Goal: Task Accomplishment & Management: Manage account settings

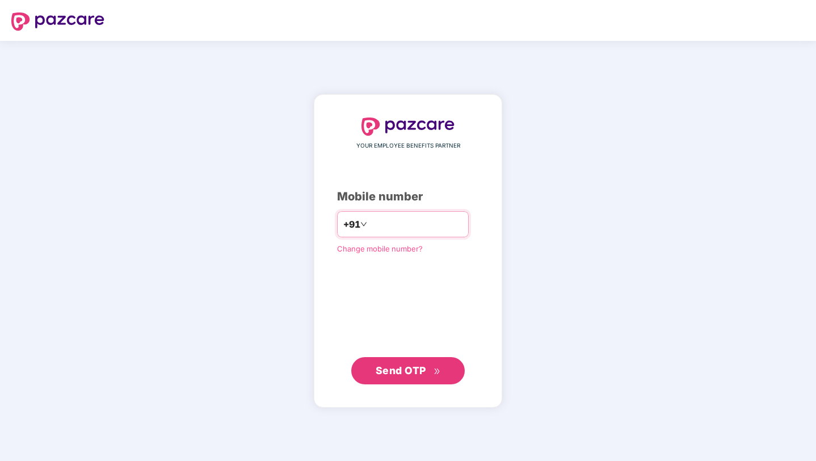
type input "**********"
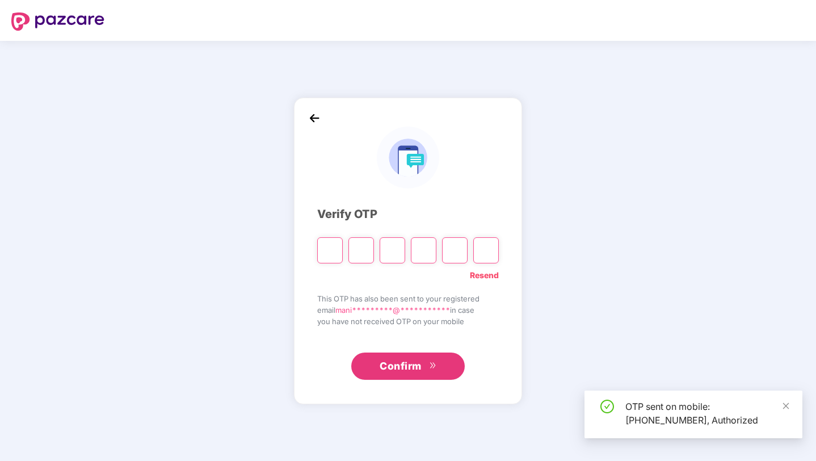
paste input "*"
type input "*"
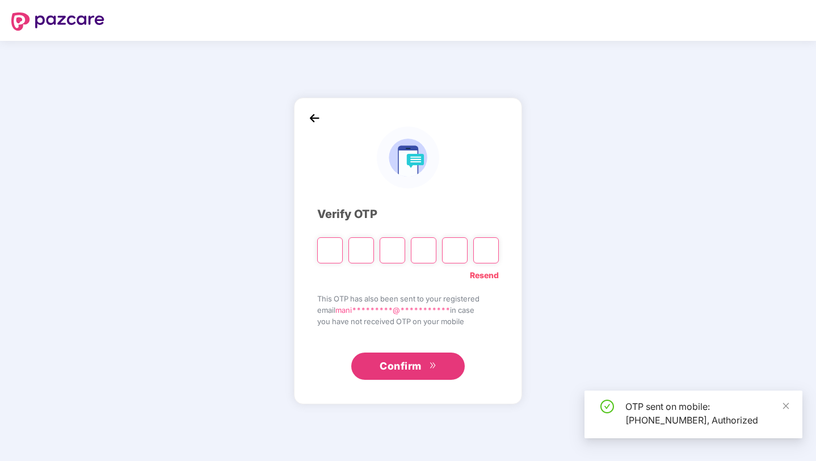
type input "*"
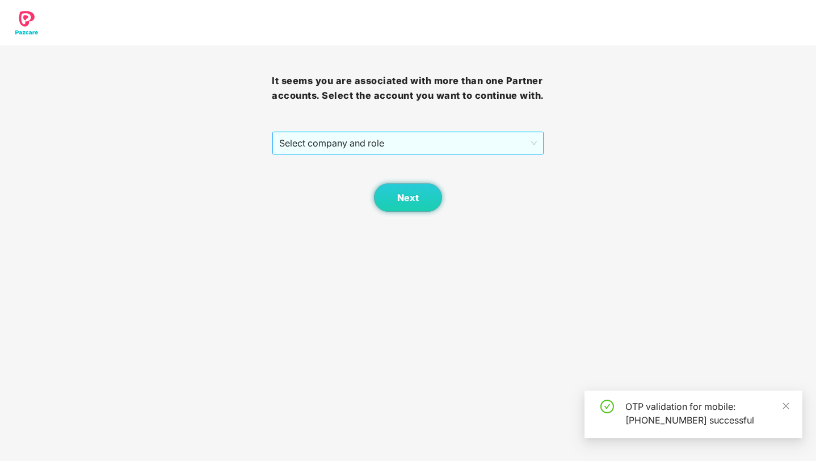
click at [353, 150] on span "Select company and role" at bounding box center [407, 143] width 257 height 22
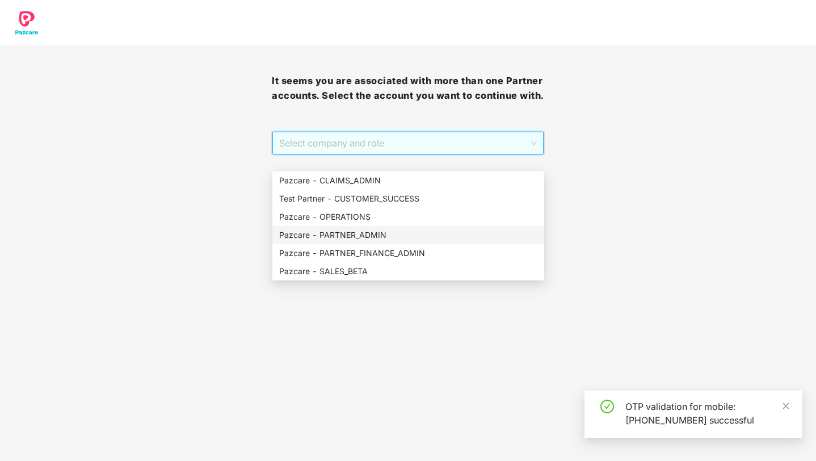
click at [348, 233] on div "Pazcare - PARTNER_ADMIN" at bounding box center [408, 235] width 258 height 12
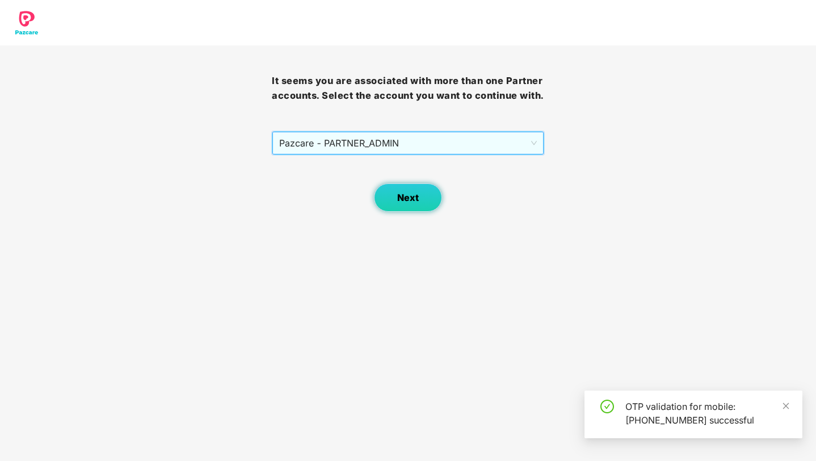
click at [419, 212] on button "Next" at bounding box center [408, 197] width 68 height 28
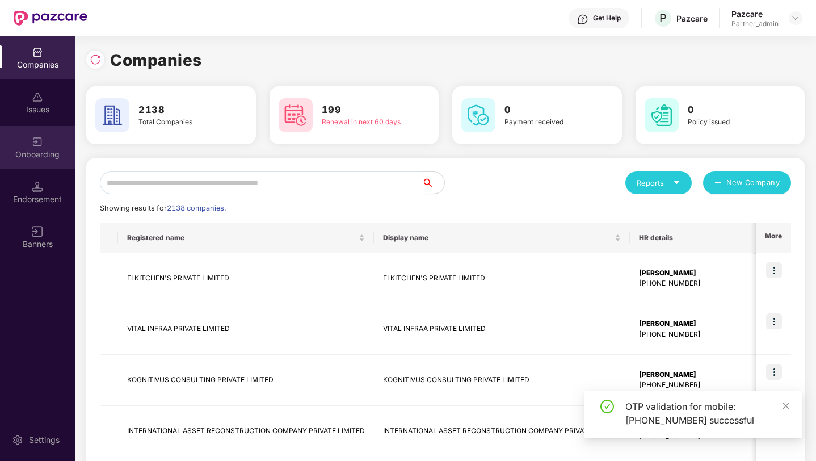
click at [39, 141] on img at bounding box center [37, 141] width 11 height 11
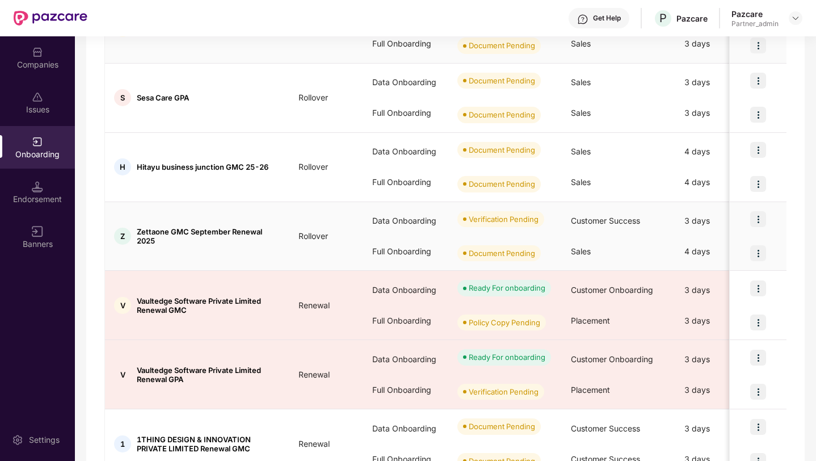
scroll to position [294, 0]
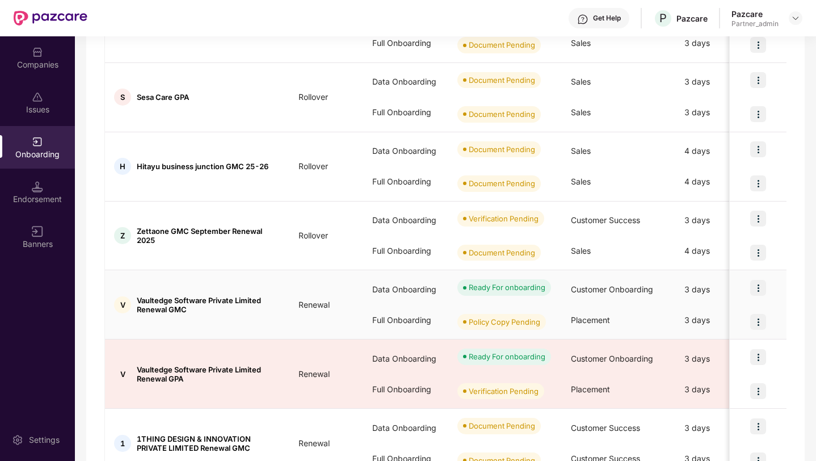
click at [760, 291] on img at bounding box center [759, 288] width 16 height 16
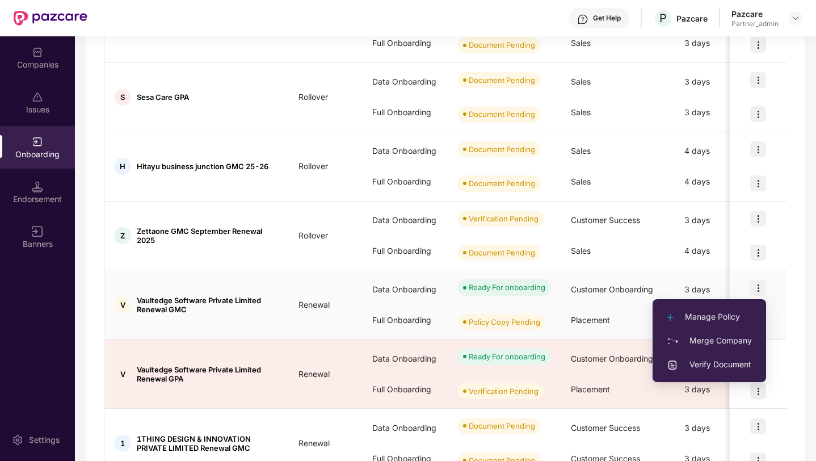
click at [709, 364] on span "Verify Document" at bounding box center [709, 364] width 85 height 12
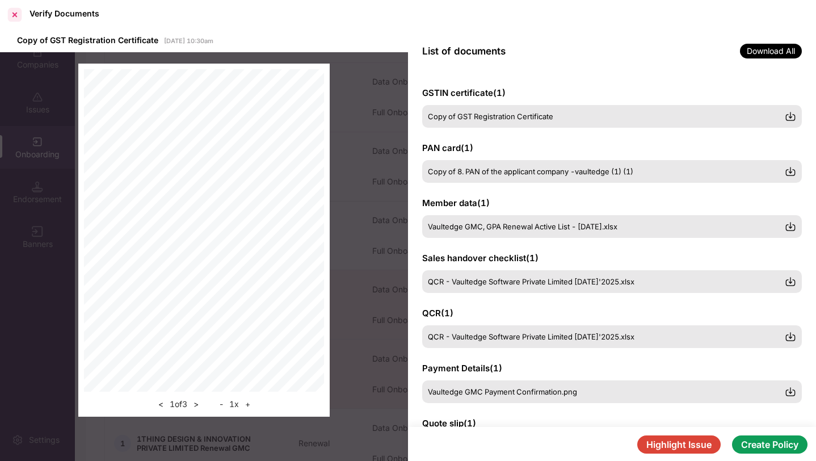
click at [12, 11] on div at bounding box center [15, 15] width 18 height 18
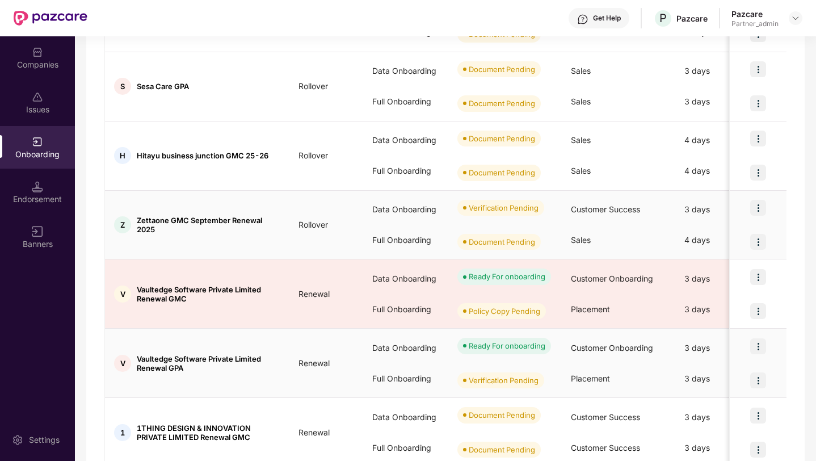
scroll to position [290, 0]
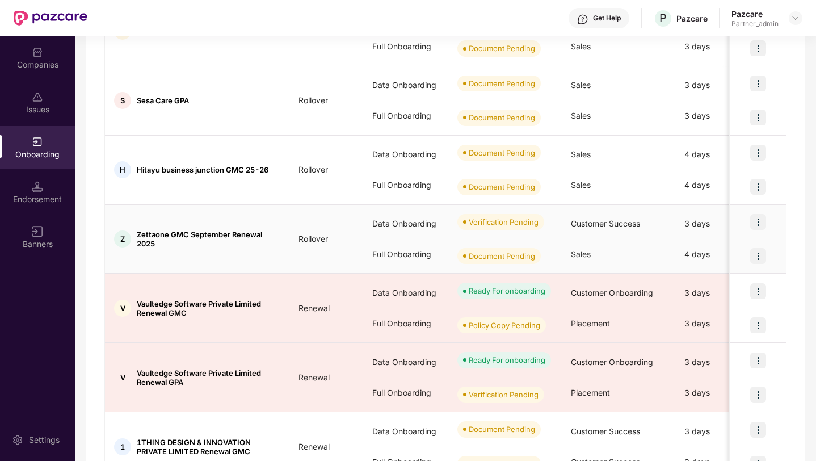
click at [759, 219] on img at bounding box center [759, 222] width 16 height 16
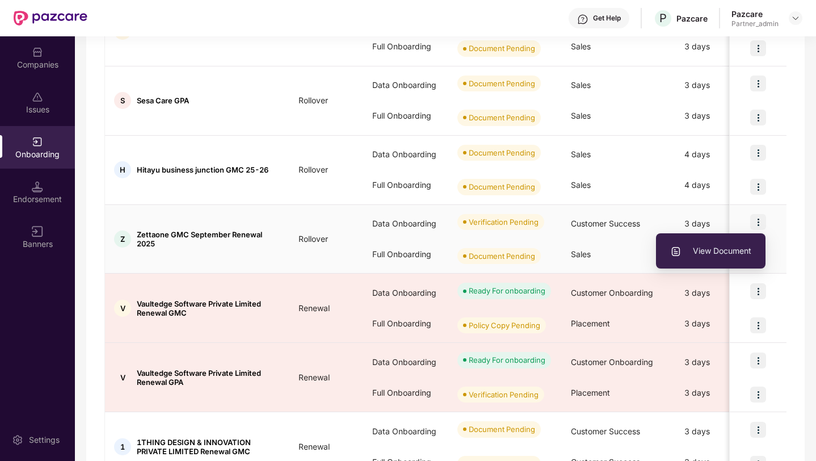
click at [701, 257] on li "View Document" at bounding box center [711, 251] width 110 height 24
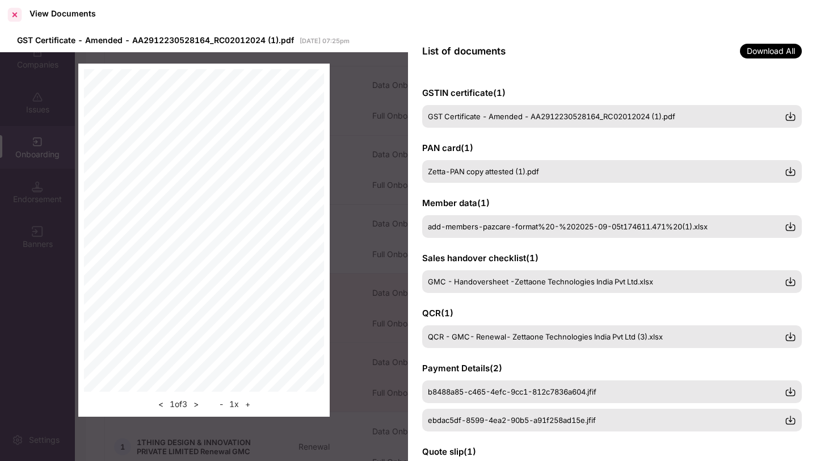
click at [19, 10] on div at bounding box center [15, 15] width 18 height 18
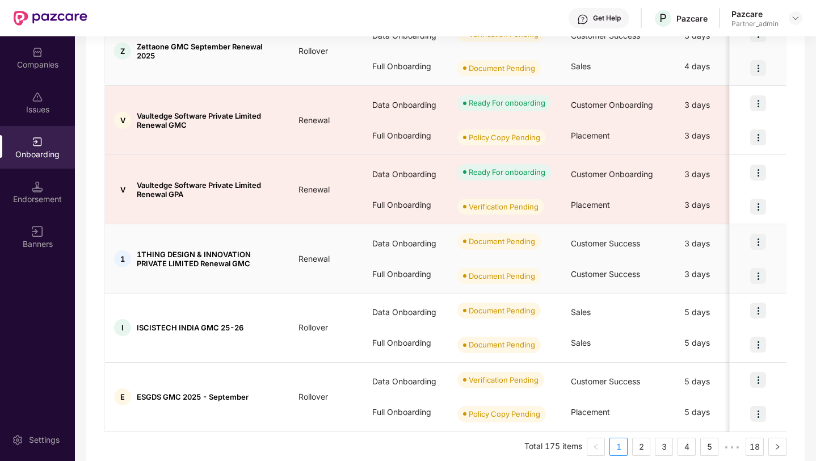
scroll to position [491, 0]
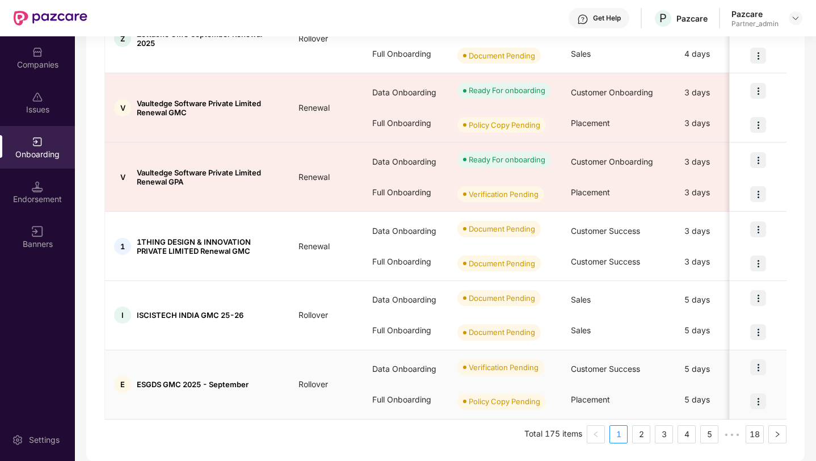
click at [755, 368] on img at bounding box center [759, 367] width 16 height 16
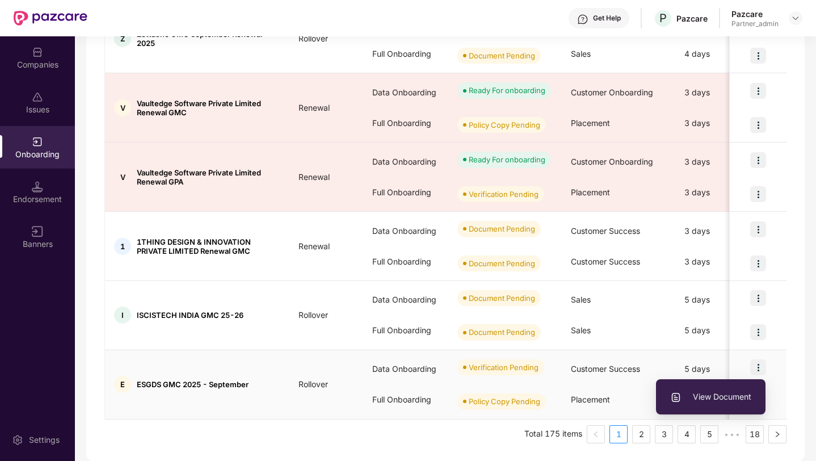
click at [690, 399] on span "View Document" at bounding box center [711, 397] width 81 height 12
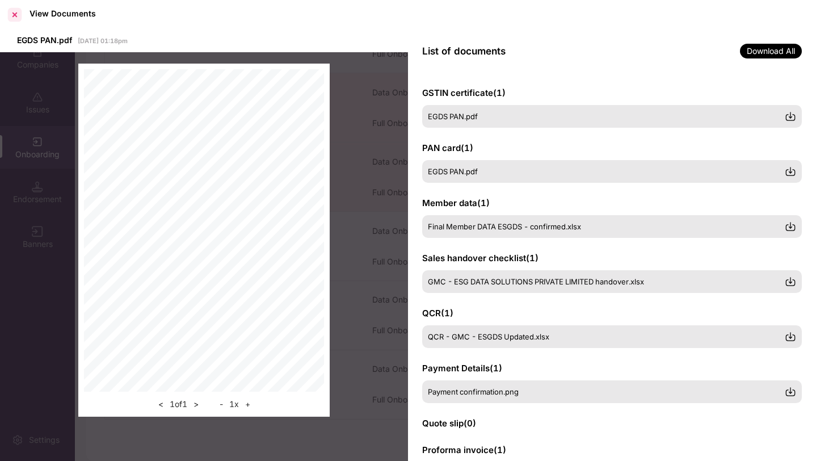
click at [12, 12] on div at bounding box center [15, 15] width 18 height 18
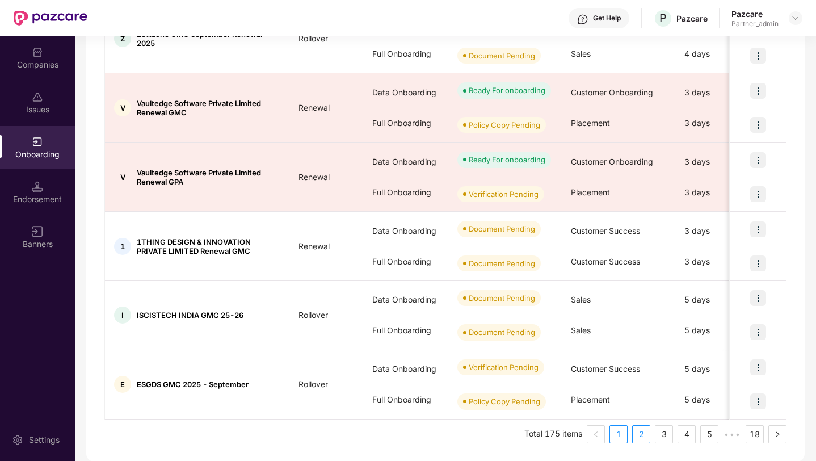
click at [647, 439] on link "2" at bounding box center [641, 434] width 17 height 17
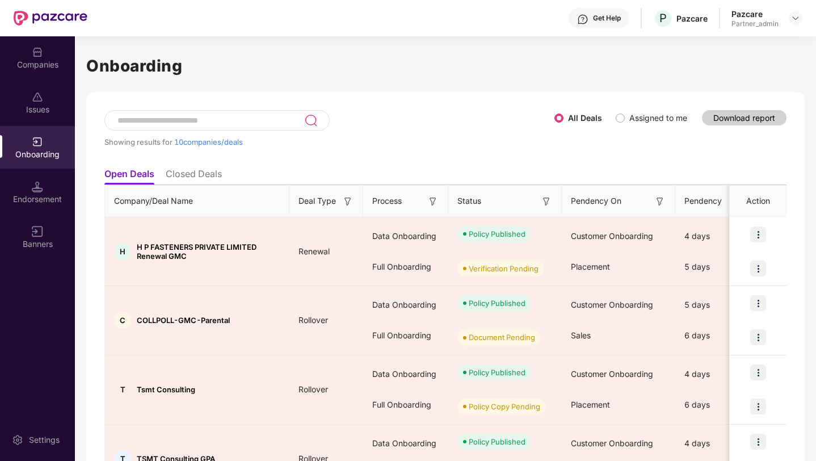
scroll to position [0, 0]
click at [157, 127] on input at bounding box center [210, 122] width 188 height 10
paste input "******"
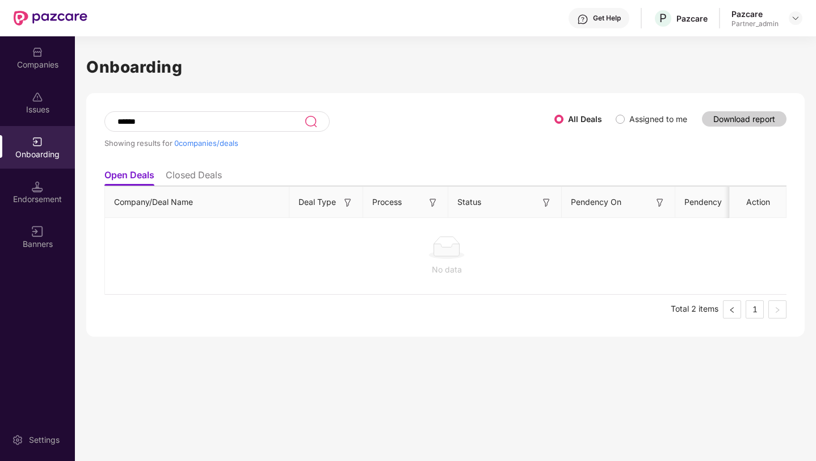
click at [192, 173] on li "Closed Deals" at bounding box center [194, 177] width 56 height 16
click at [139, 172] on li "Open Deals" at bounding box center [128, 177] width 49 height 16
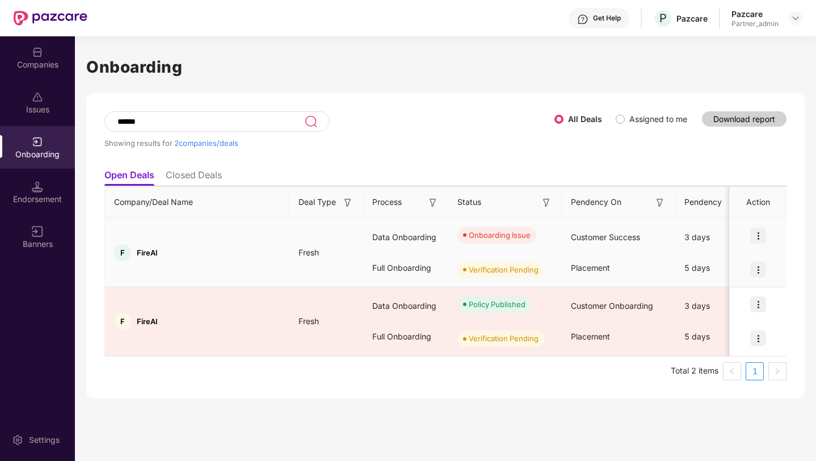
click at [760, 229] on img at bounding box center [759, 236] width 16 height 16
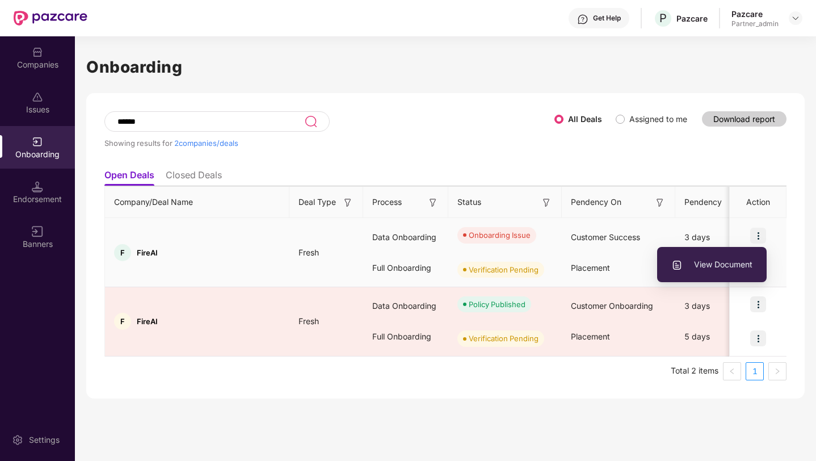
click at [719, 265] on span "View Document" at bounding box center [712, 264] width 81 height 12
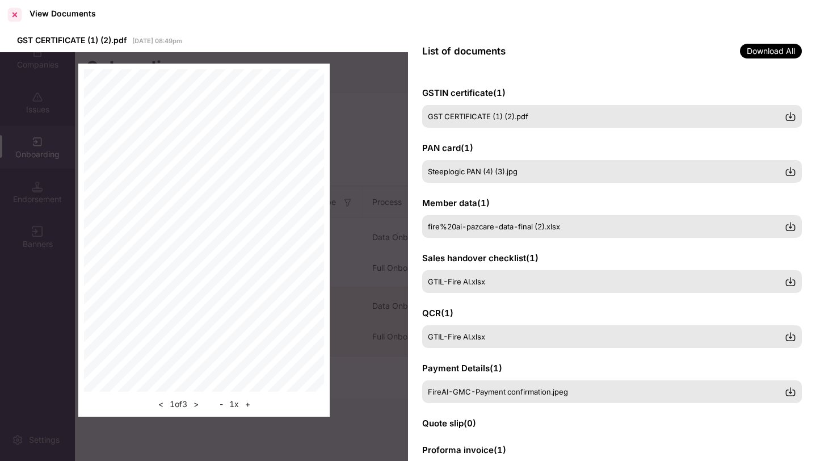
click at [12, 12] on div at bounding box center [15, 15] width 18 height 18
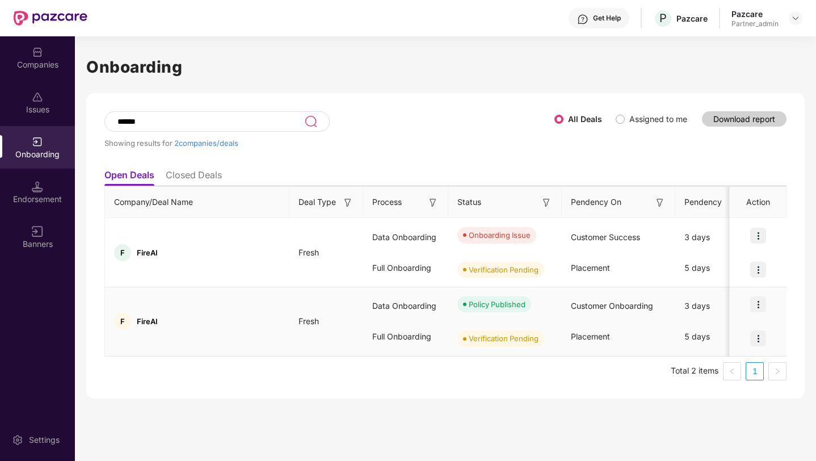
click at [755, 303] on img at bounding box center [759, 304] width 16 height 16
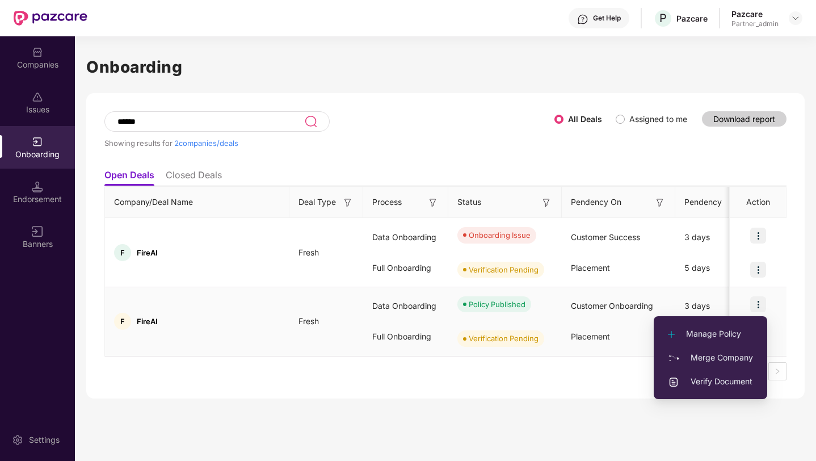
click at [713, 380] on span "Verify Document" at bounding box center [710, 381] width 85 height 12
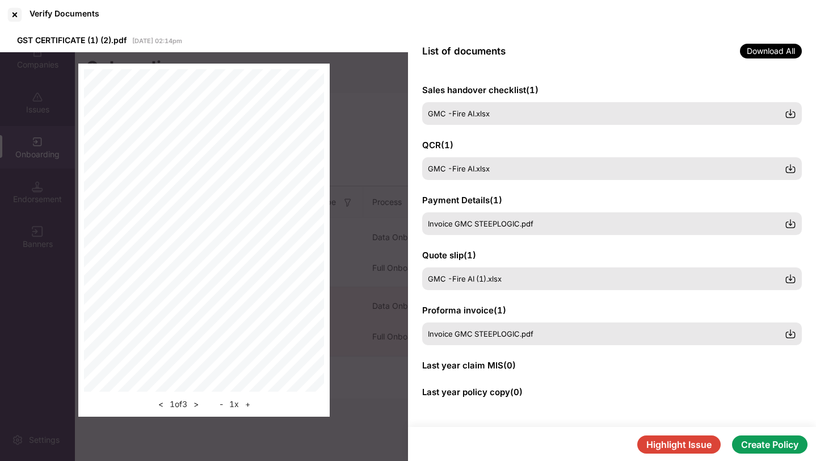
scroll to position [167, 0]
click at [20, 15] on div at bounding box center [15, 15] width 18 height 18
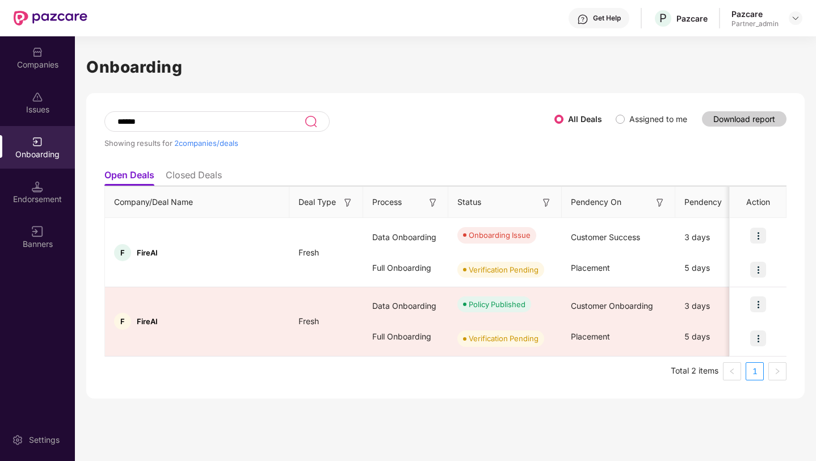
click at [217, 112] on div "******" at bounding box center [216, 121] width 225 height 20
click at [211, 117] on input "******" at bounding box center [210, 122] width 188 height 10
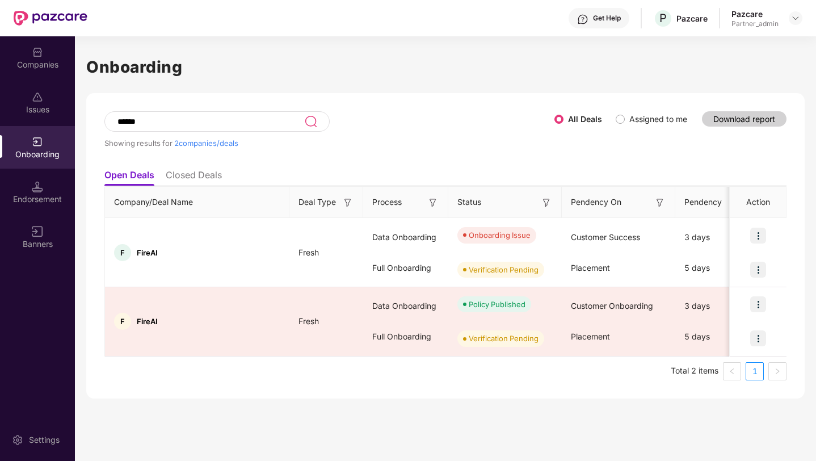
paste input "**********"
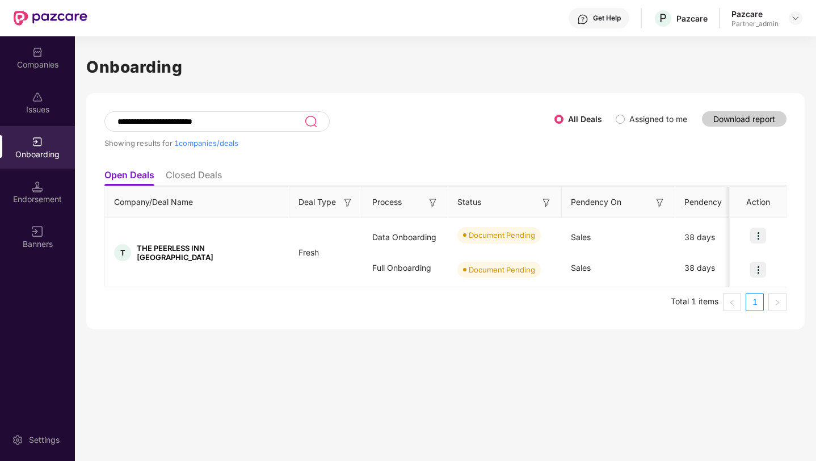
click at [208, 183] on li "Closed Deals" at bounding box center [194, 177] width 56 height 16
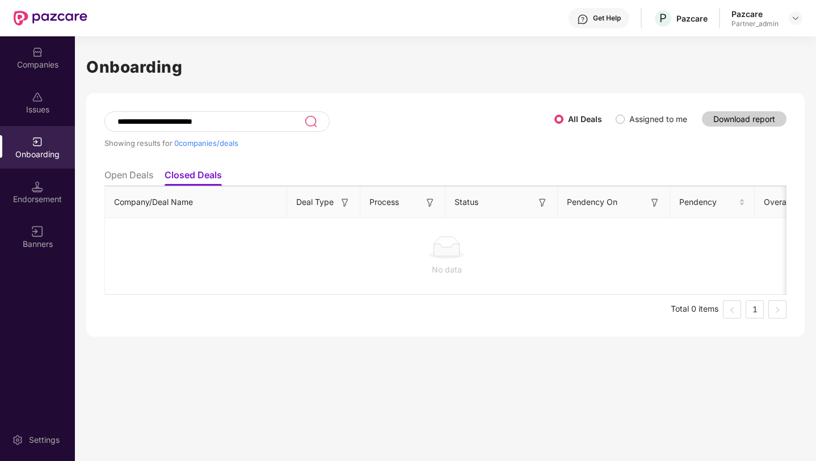
click at [127, 181] on li "Open Deals" at bounding box center [128, 177] width 49 height 16
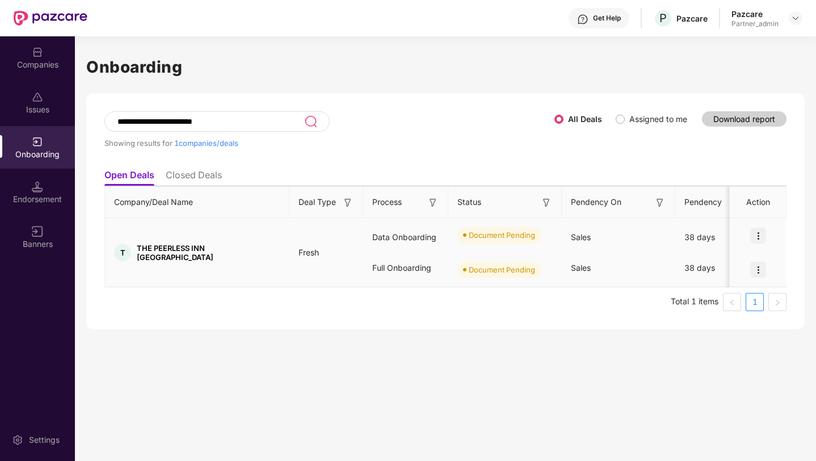
click at [757, 234] on img at bounding box center [759, 236] width 16 height 16
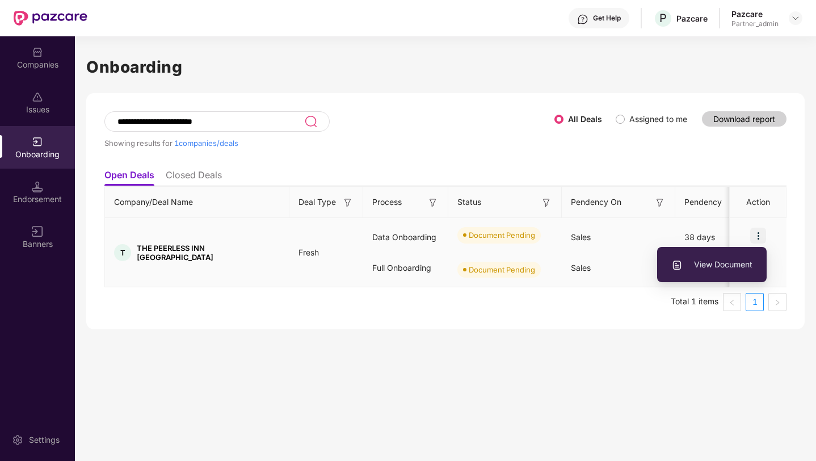
click at [738, 257] on li "View Document" at bounding box center [712, 265] width 110 height 24
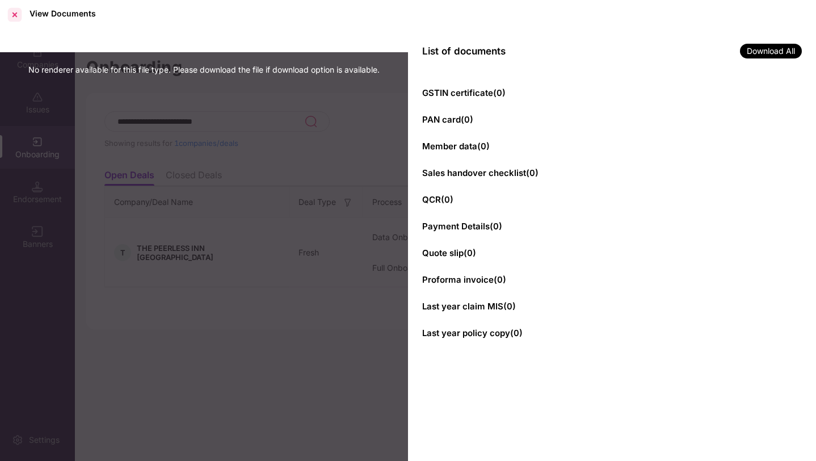
click at [17, 15] on div at bounding box center [15, 15] width 18 height 18
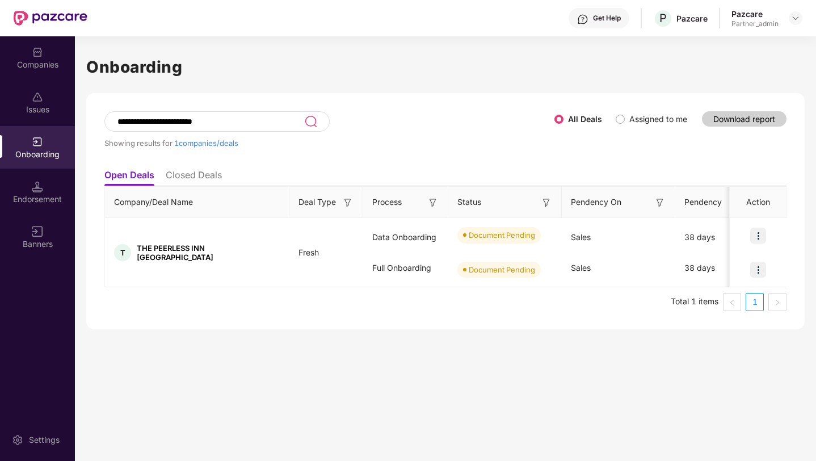
click at [181, 126] on input "**********" at bounding box center [210, 122] width 188 height 10
paste input
type input "**********"
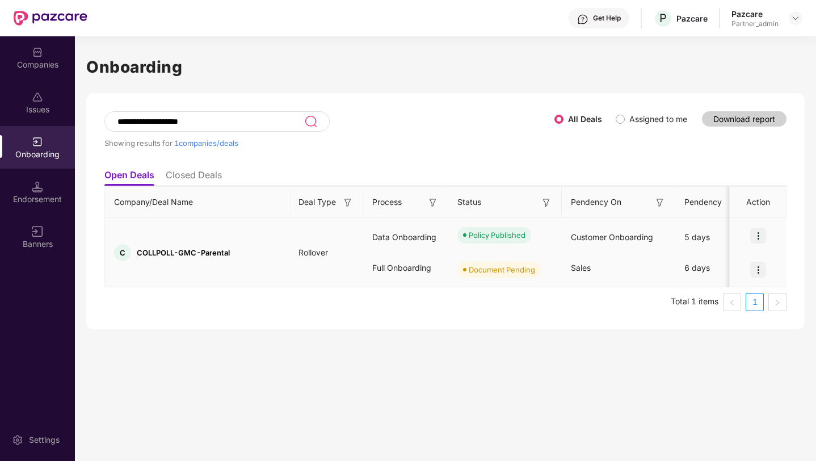
click at [756, 234] on img at bounding box center [759, 236] width 16 height 16
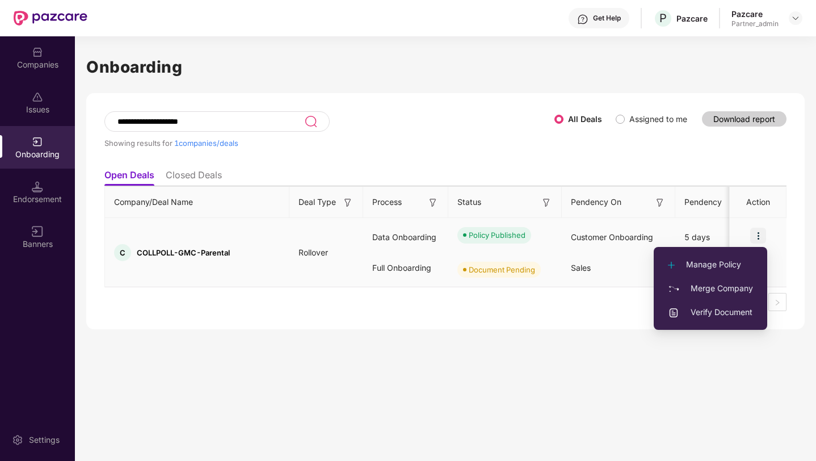
click at [705, 317] on span "Verify Document" at bounding box center [710, 312] width 85 height 12
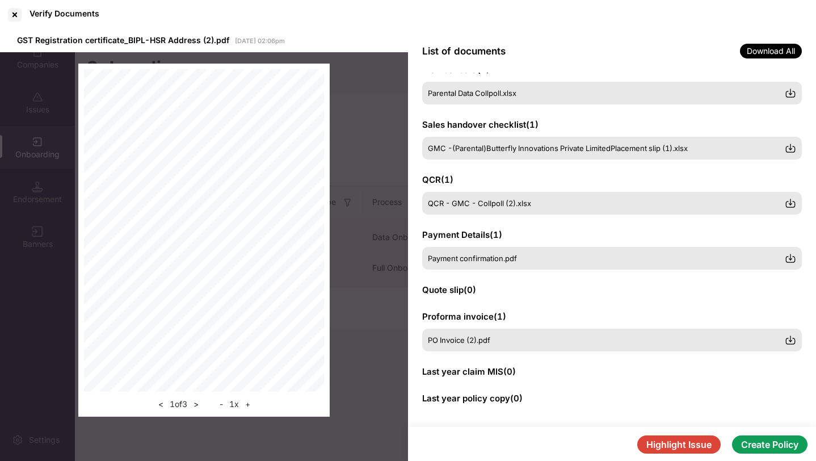
scroll to position [0, 0]
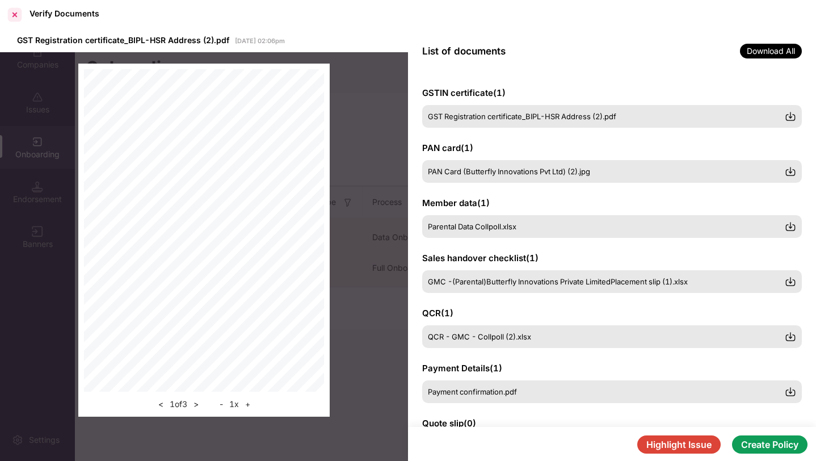
click at [16, 13] on div at bounding box center [15, 15] width 18 height 18
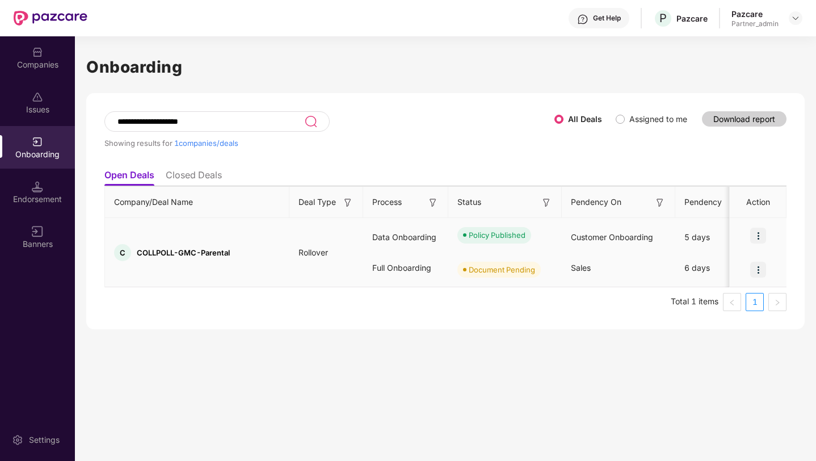
click at [760, 268] on img at bounding box center [759, 270] width 16 height 16
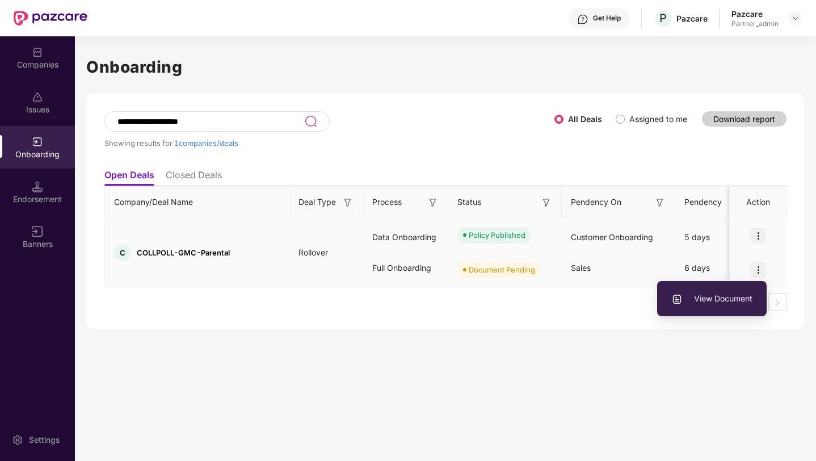
click at [713, 299] on span "View Document" at bounding box center [712, 298] width 81 height 12
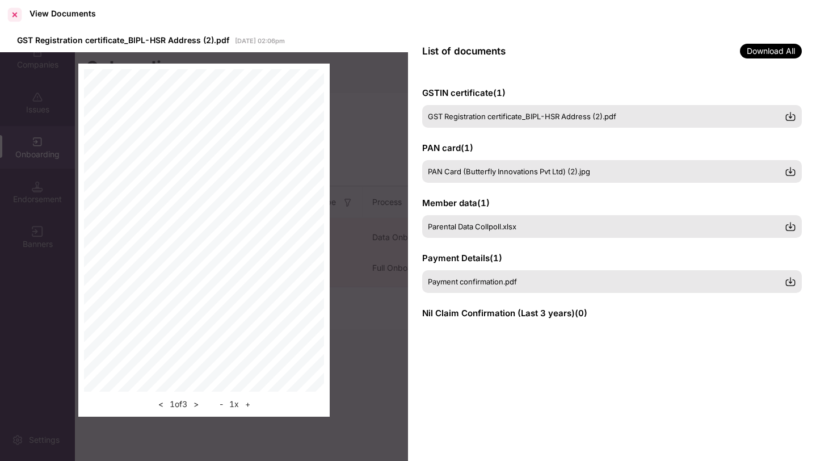
click at [14, 11] on div at bounding box center [15, 15] width 18 height 18
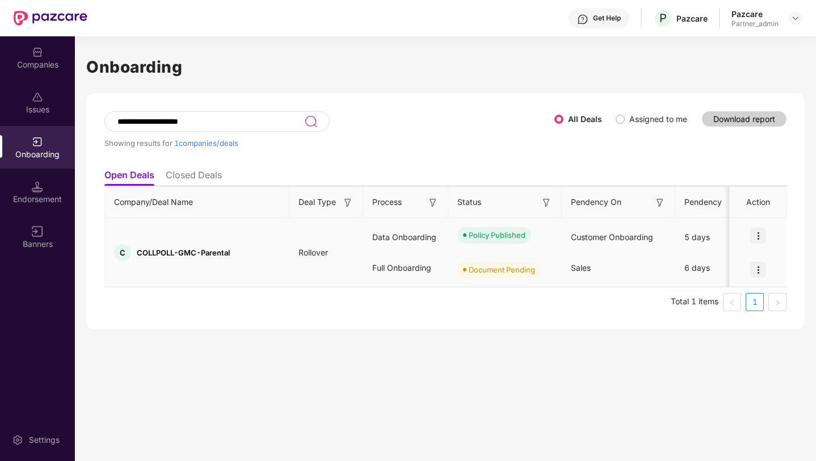
click at [759, 266] on img at bounding box center [759, 270] width 16 height 16
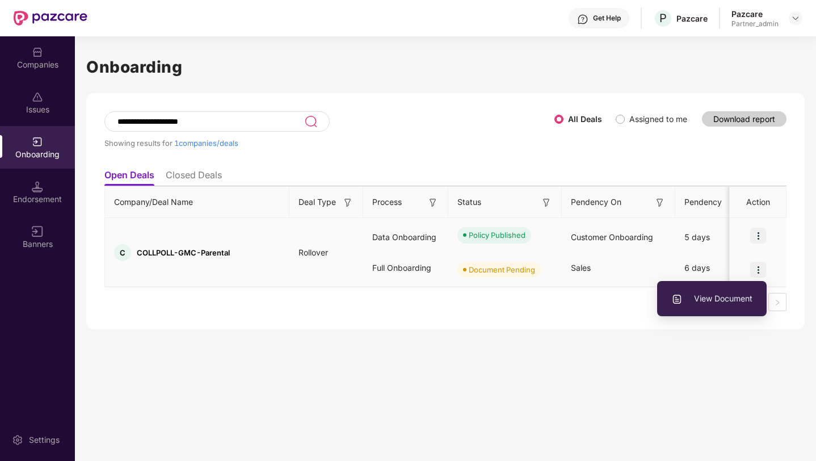
click at [723, 293] on span "View Document" at bounding box center [712, 298] width 81 height 12
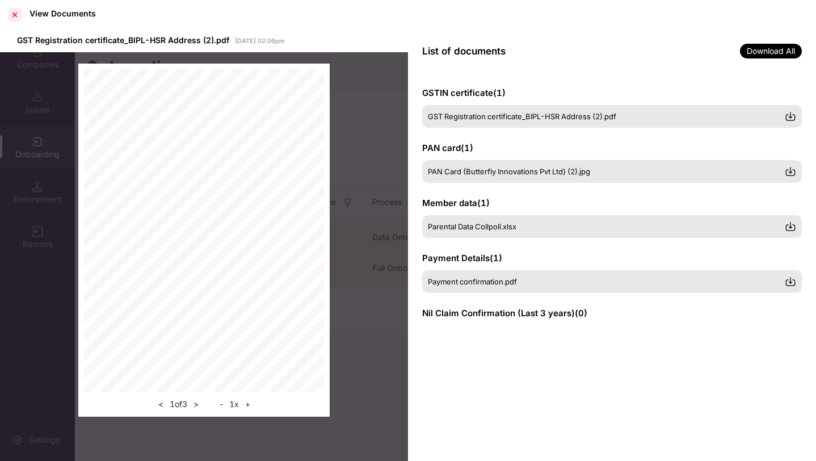
click at [12, 17] on div at bounding box center [15, 15] width 18 height 18
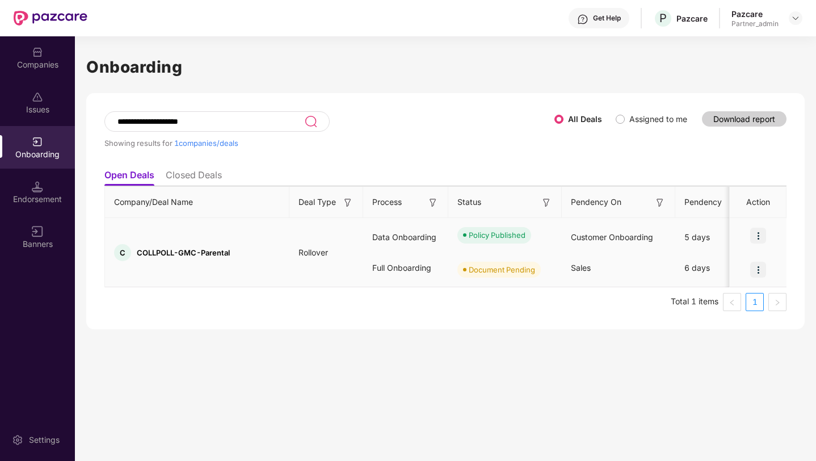
click at [762, 264] on img at bounding box center [759, 270] width 16 height 16
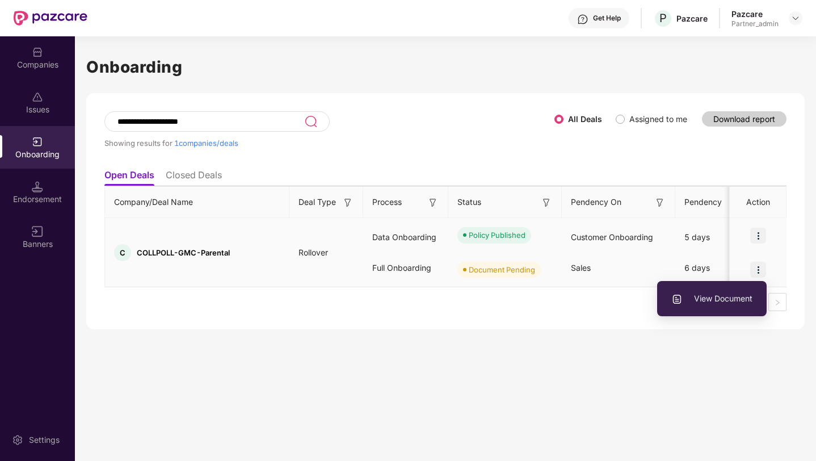
click at [714, 303] on span "View Document" at bounding box center [712, 298] width 81 height 12
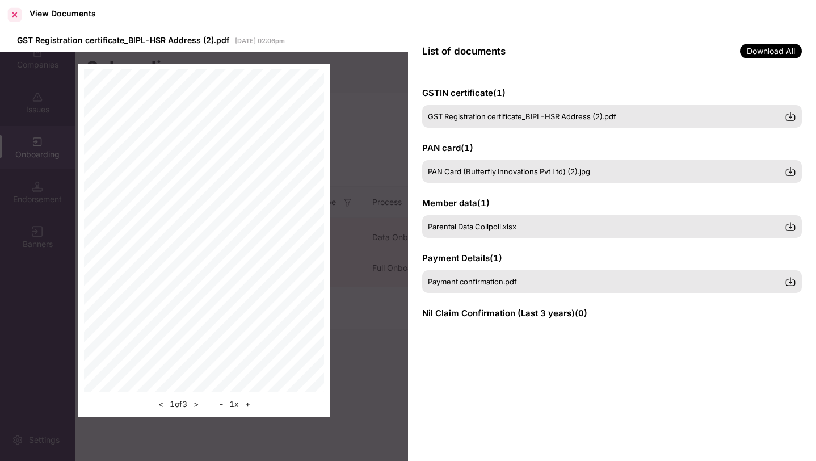
click at [11, 18] on div at bounding box center [15, 15] width 18 height 18
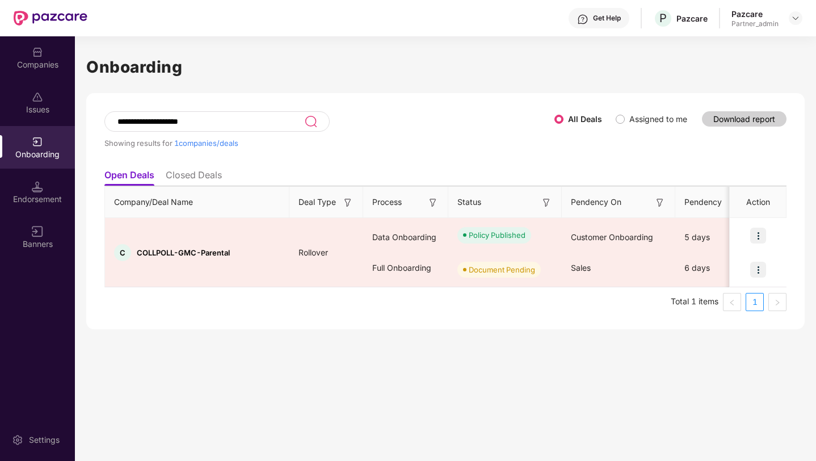
click at [285, 120] on input "**********" at bounding box center [210, 122] width 188 height 10
click at [199, 166] on ul "Open Deals Closed Deals" at bounding box center [445, 175] width 682 height 23
click at [188, 173] on li "Closed Deals" at bounding box center [194, 177] width 56 height 16
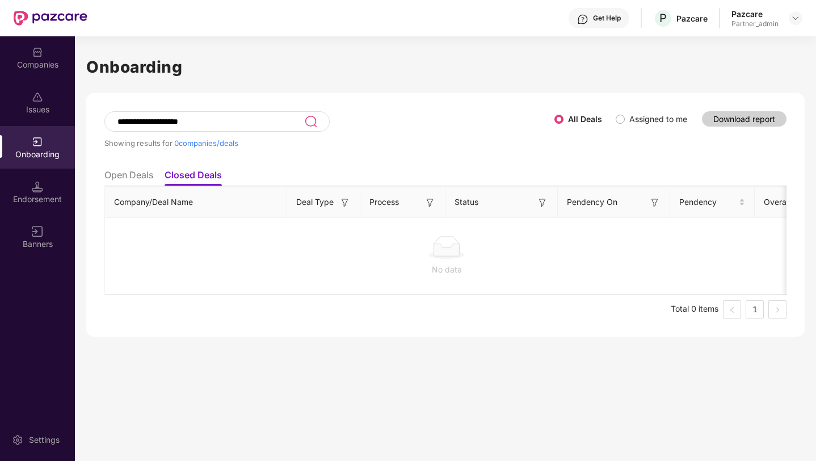
click at [233, 119] on input "**********" at bounding box center [210, 122] width 188 height 10
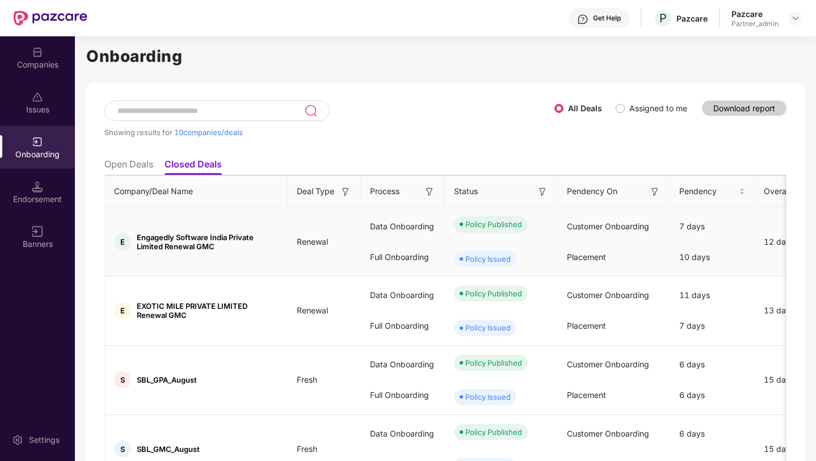
scroll to position [14, 0]
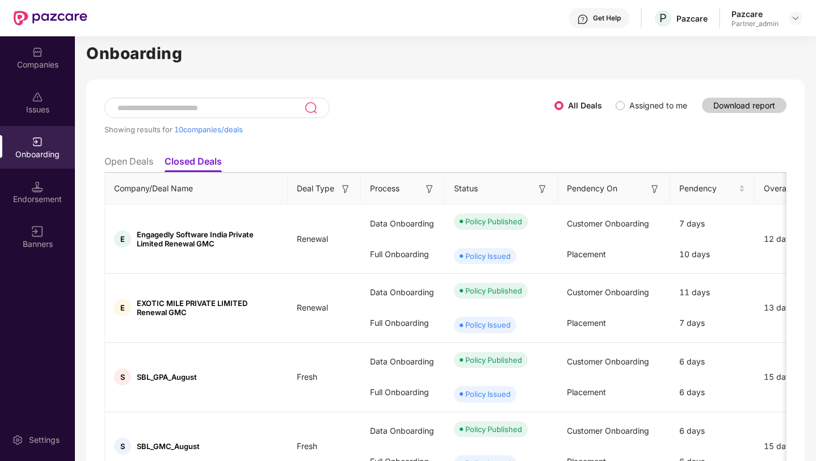
click at [340, 195] on img at bounding box center [345, 188] width 11 height 11
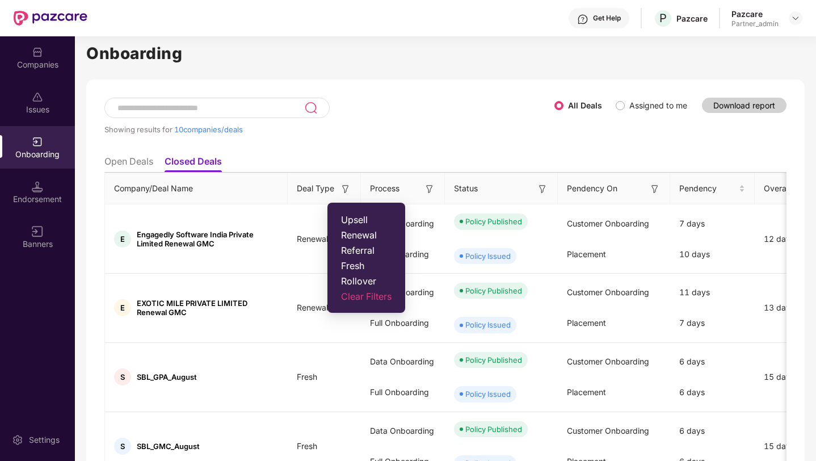
click at [346, 264] on span "Fresh" at bounding box center [366, 265] width 51 height 11
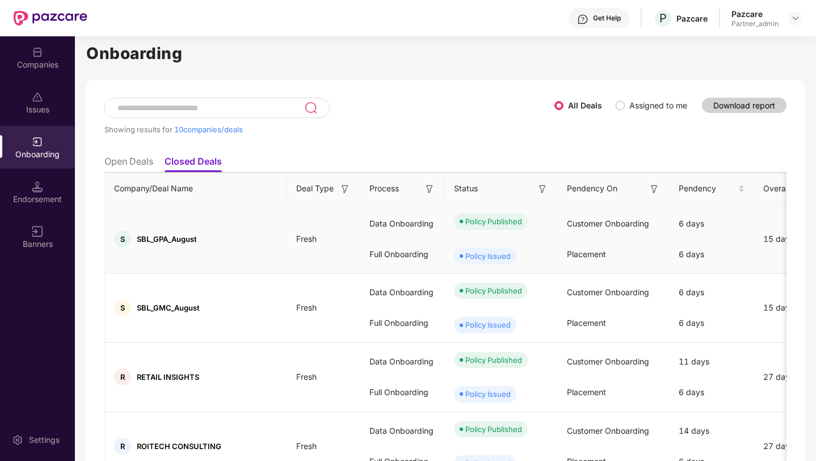
click at [158, 238] on span "SBL_GPA_August" at bounding box center [167, 238] width 60 height 9
copy span "SBL_GPA_August"
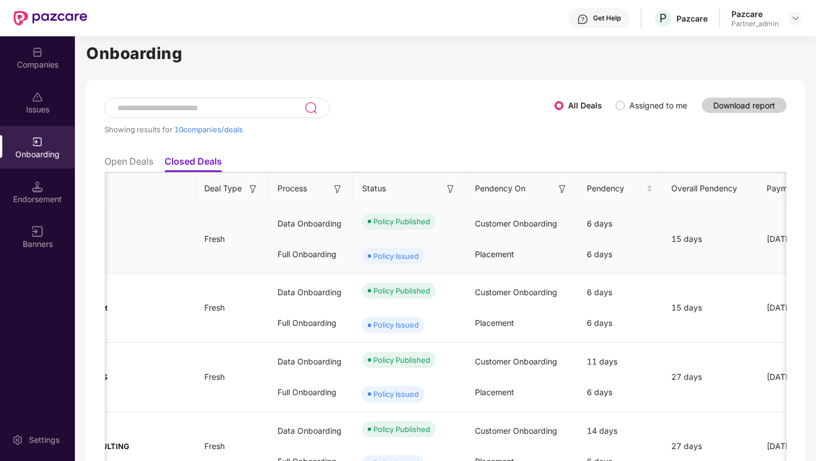
scroll to position [0, 0]
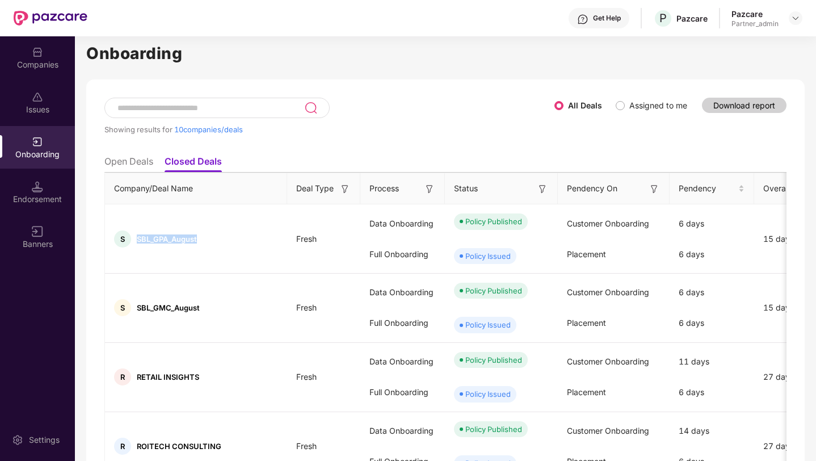
click at [128, 161] on li "Open Deals" at bounding box center [128, 164] width 49 height 16
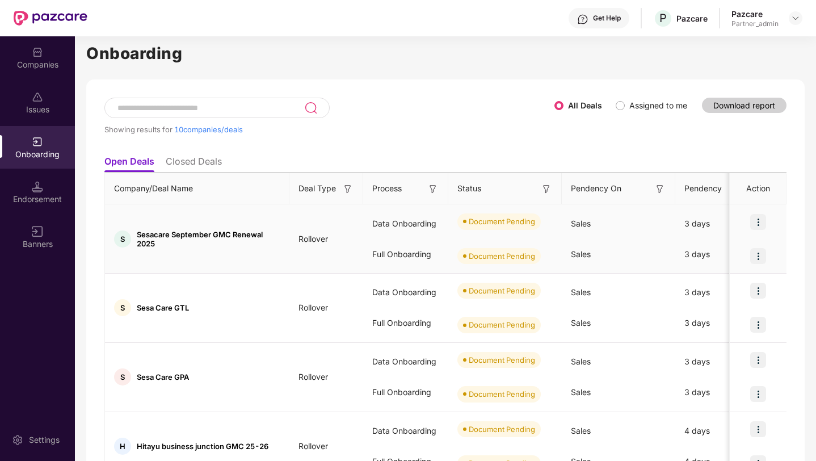
click at [761, 220] on img at bounding box center [759, 222] width 16 height 16
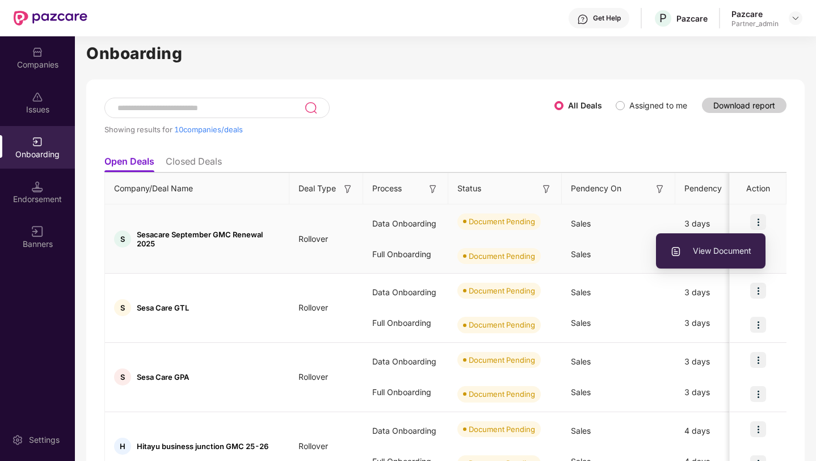
click at [727, 257] on span "View Document" at bounding box center [711, 251] width 81 height 12
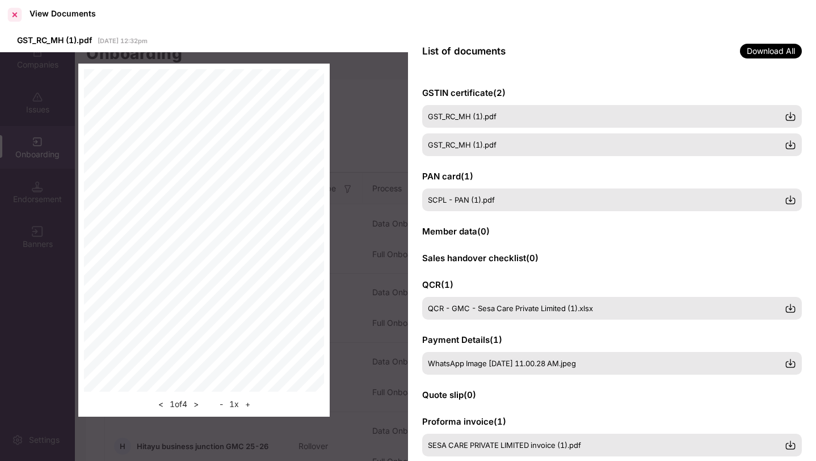
click at [14, 17] on div at bounding box center [15, 15] width 18 height 18
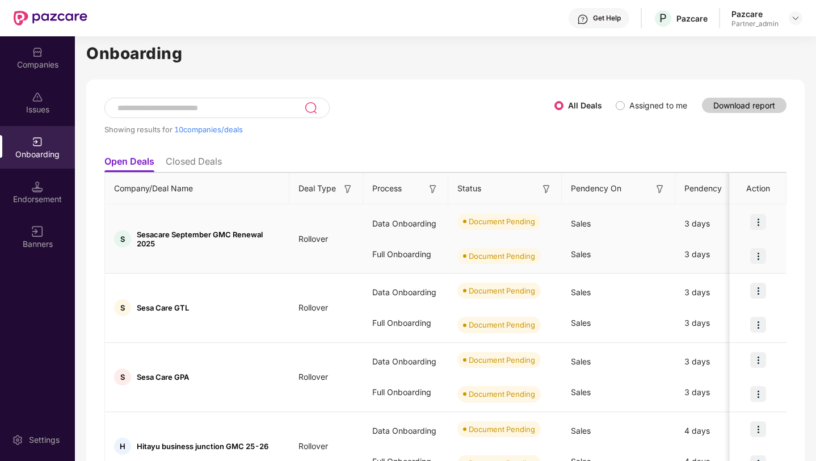
click at [760, 251] on img at bounding box center [759, 256] width 16 height 16
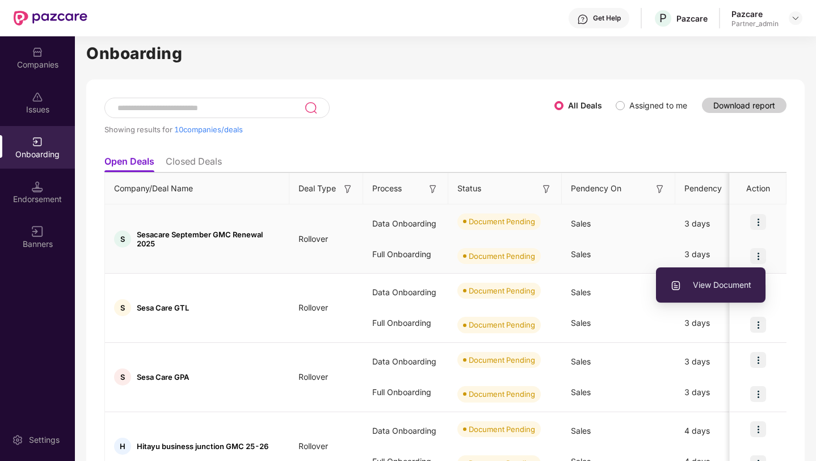
click at [713, 284] on span "View Document" at bounding box center [711, 285] width 81 height 12
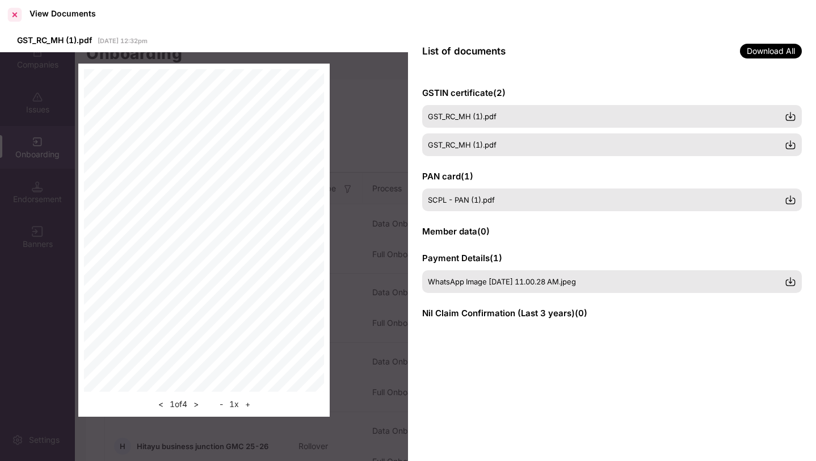
click at [13, 15] on div at bounding box center [15, 15] width 18 height 18
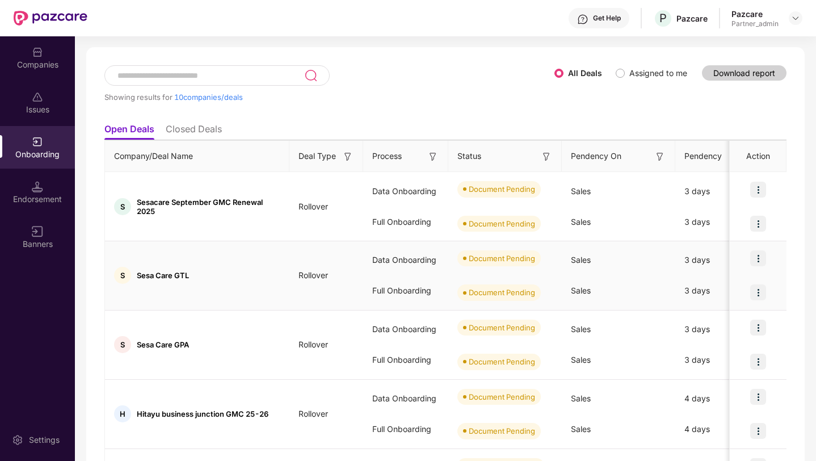
scroll to position [45, 0]
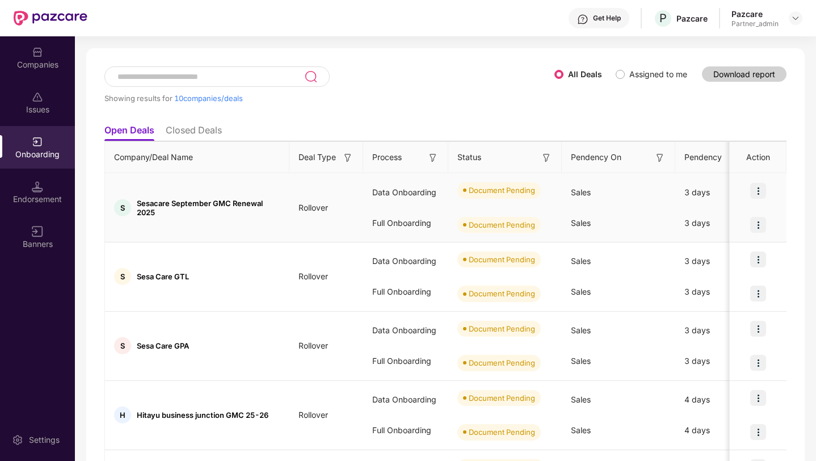
click at [759, 228] on img at bounding box center [759, 225] width 16 height 16
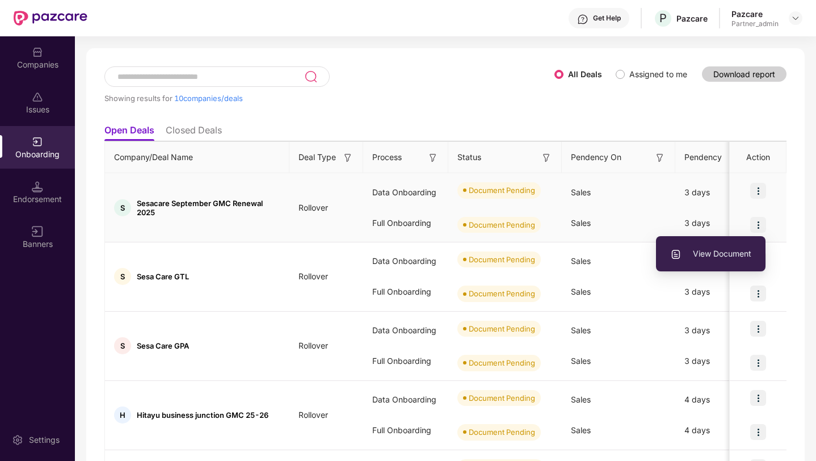
click at [698, 261] on li "View Document" at bounding box center [711, 254] width 110 height 24
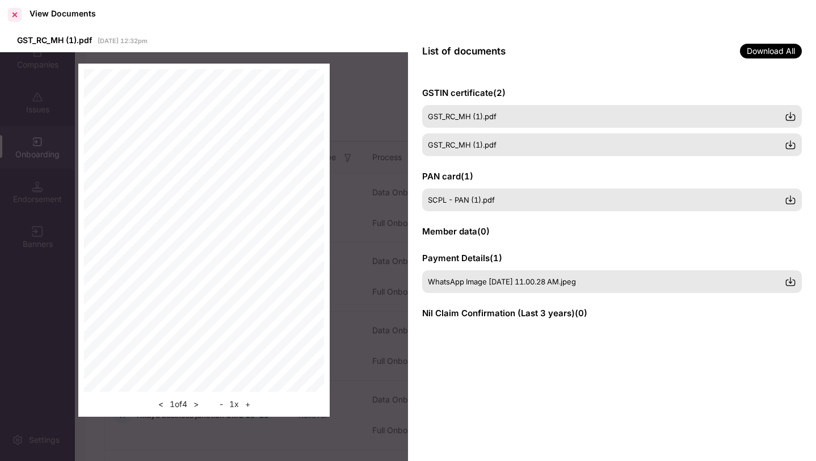
click at [15, 14] on div at bounding box center [15, 15] width 18 height 18
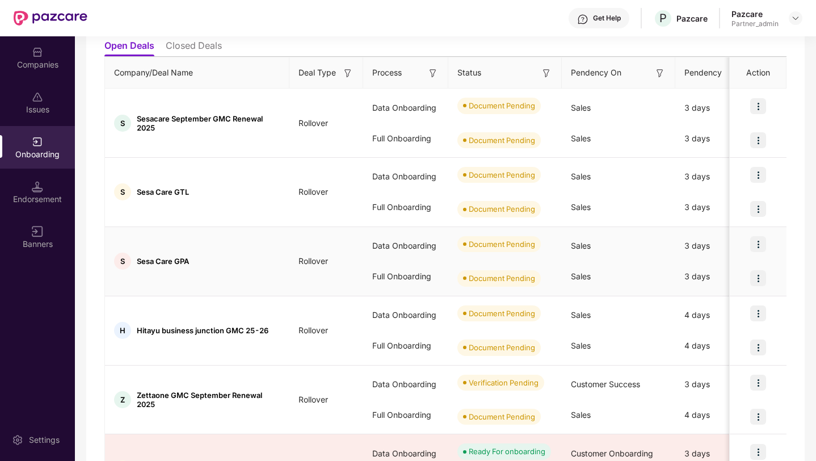
scroll to position [137, 0]
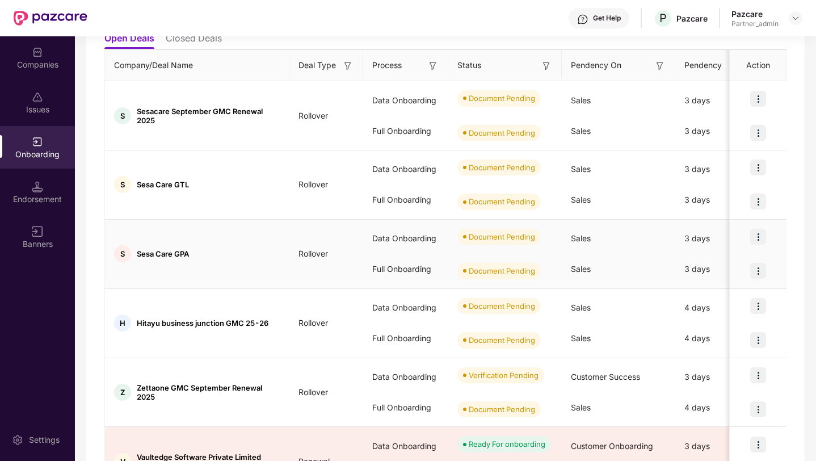
click at [759, 271] on img at bounding box center [759, 271] width 16 height 16
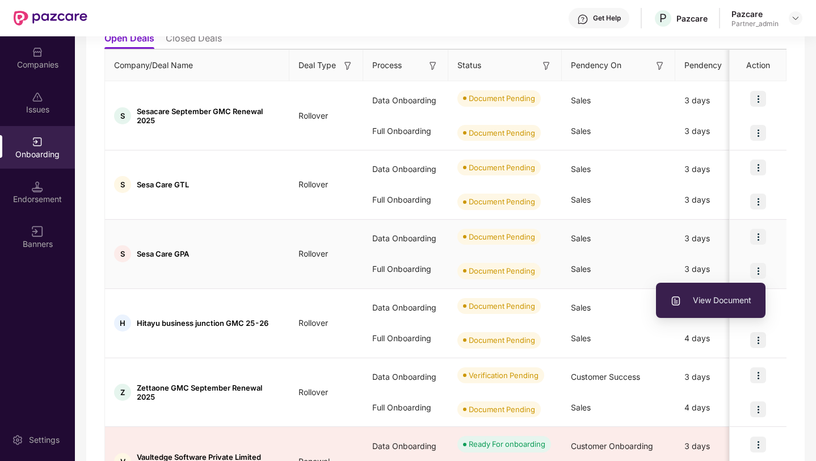
click at [710, 304] on span "View Document" at bounding box center [711, 300] width 81 height 12
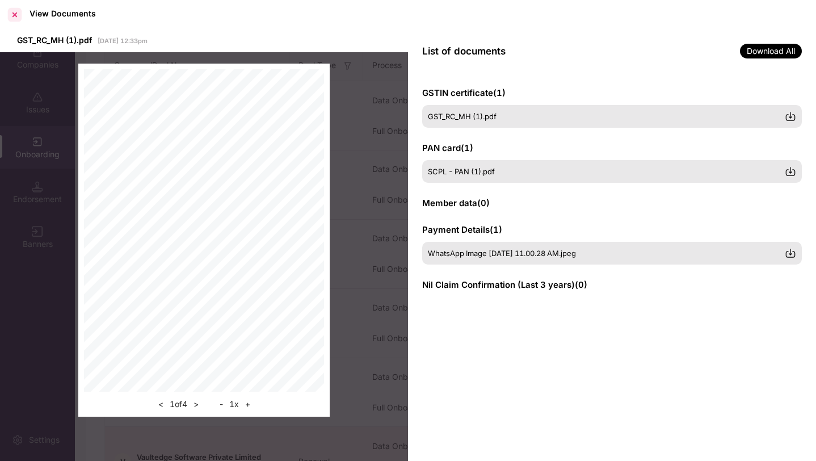
click at [13, 14] on div at bounding box center [15, 15] width 18 height 18
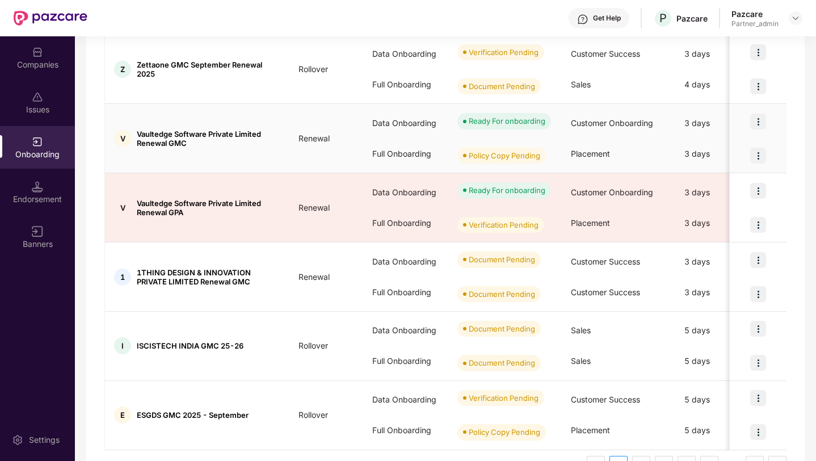
scroll to position [491, 0]
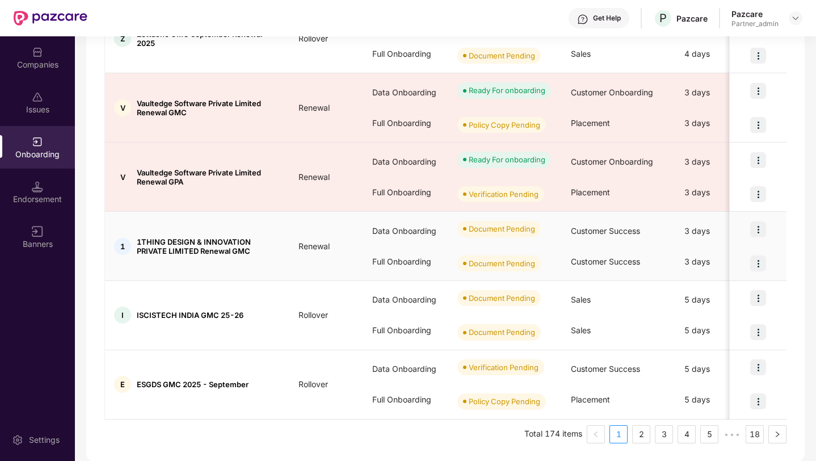
click at [764, 264] on img at bounding box center [759, 263] width 16 height 16
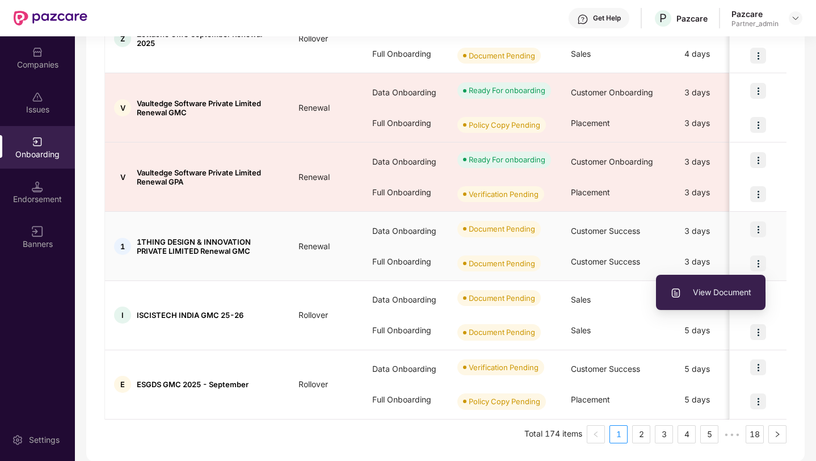
click at [713, 291] on span "View Document" at bounding box center [711, 292] width 81 height 12
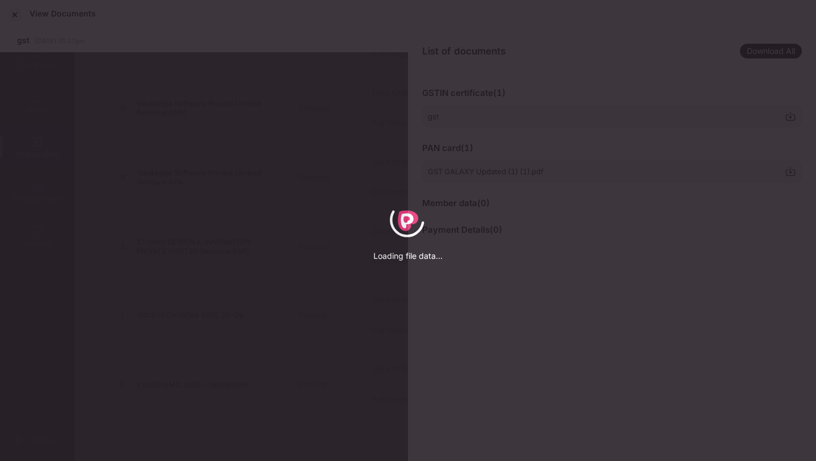
scroll to position [0, 0]
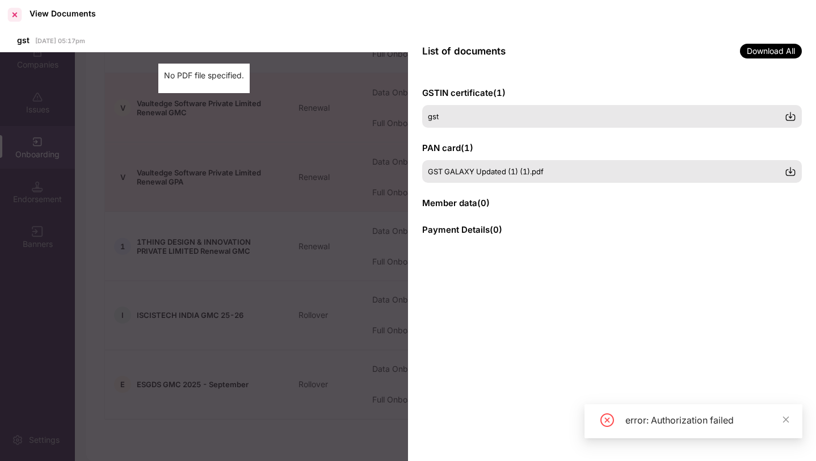
click at [15, 12] on div at bounding box center [15, 15] width 18 height 18
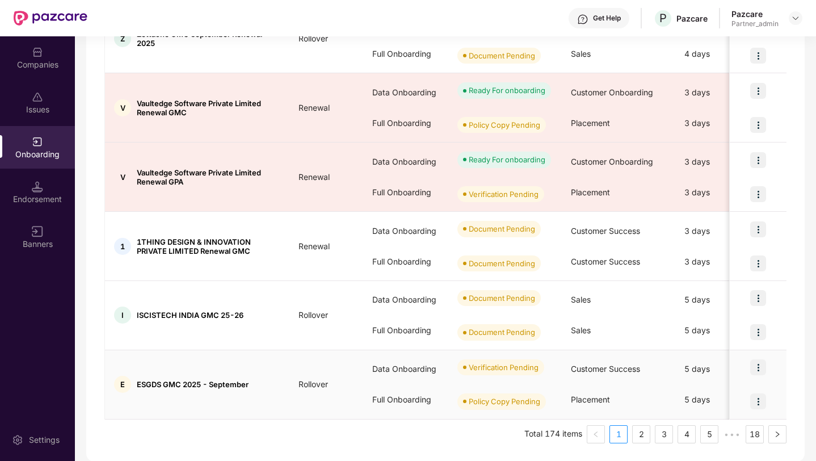
click at [758, 396] on img at bounding box center [759, 401] width 16 height 16
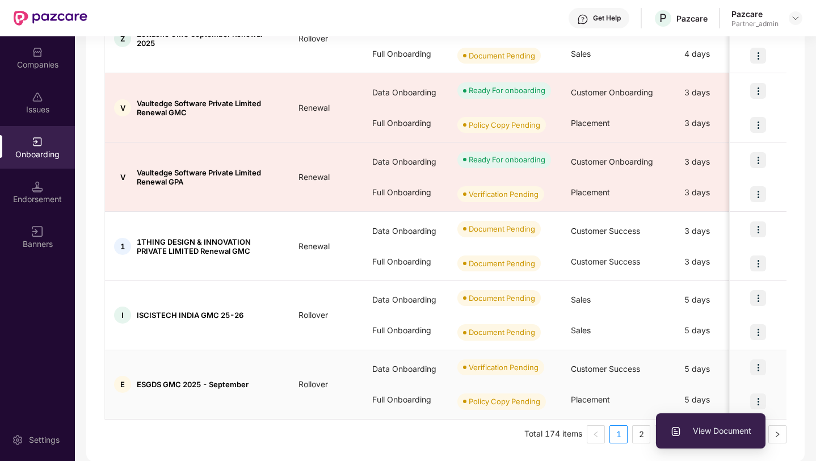
click at [714, 434] on span "View Document" at bounding box center [711, 431] width 81 height 12
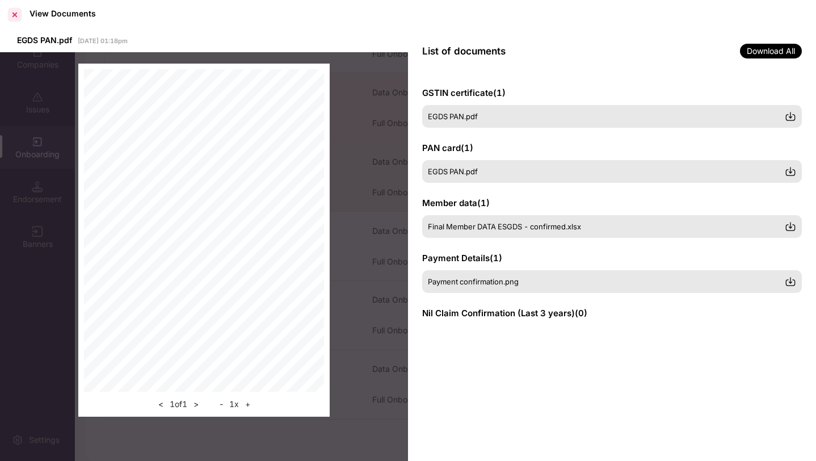
click at [15, 6] on div at bounding box center [15, 15] width 18 height 18
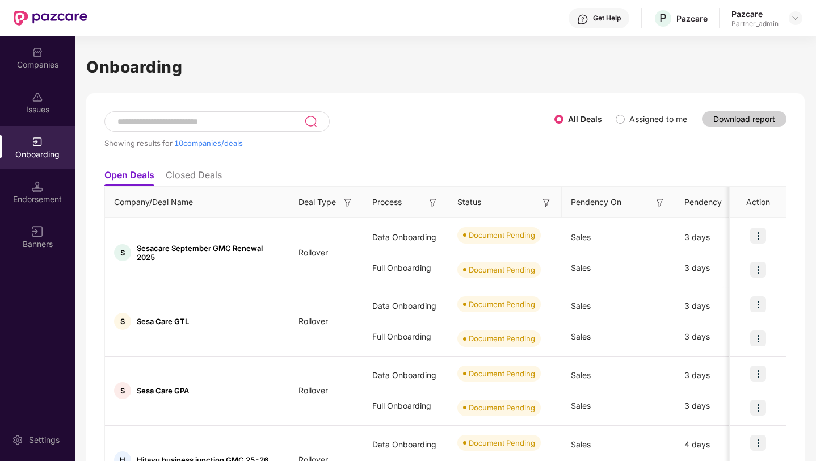
click at [518, 141] on div "Showing results for 10 companies/deals" at bounding box center [329, 143] width 450 height 9
